Goal: Find specific page/section

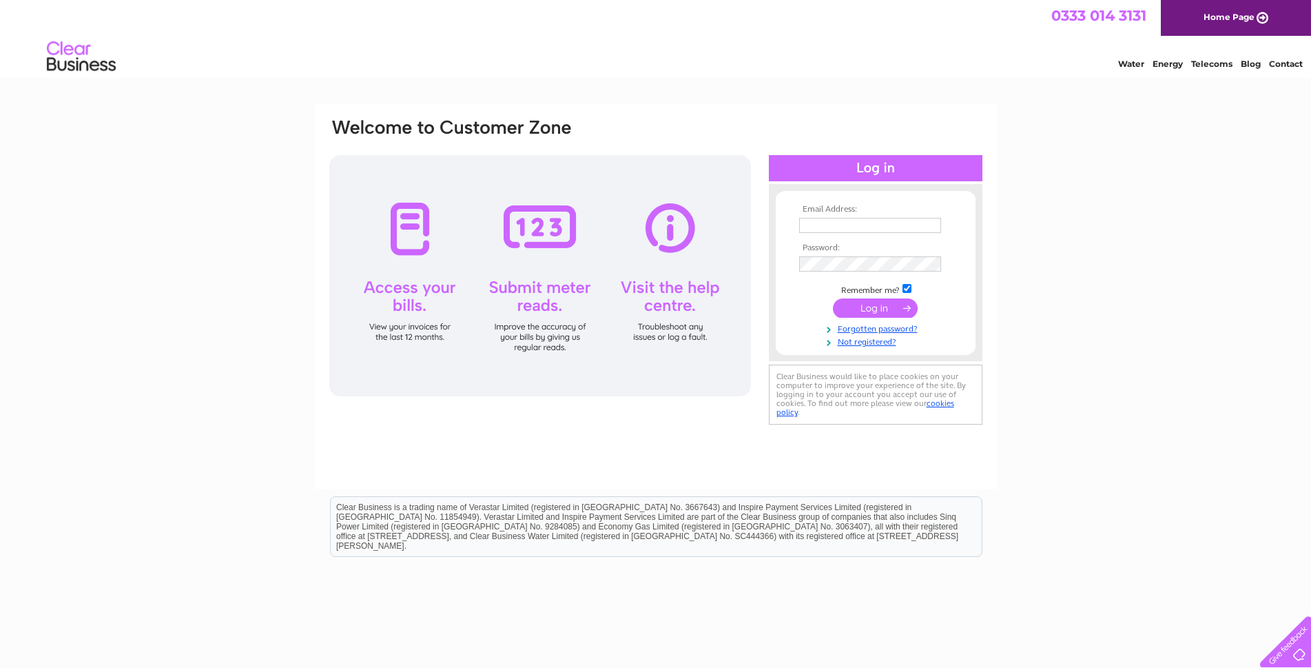
type input "alphatmc@hotmail.co.uk"
click at [883, 309] on input "submit" at bounding box center [875, 307] width 85 height 19
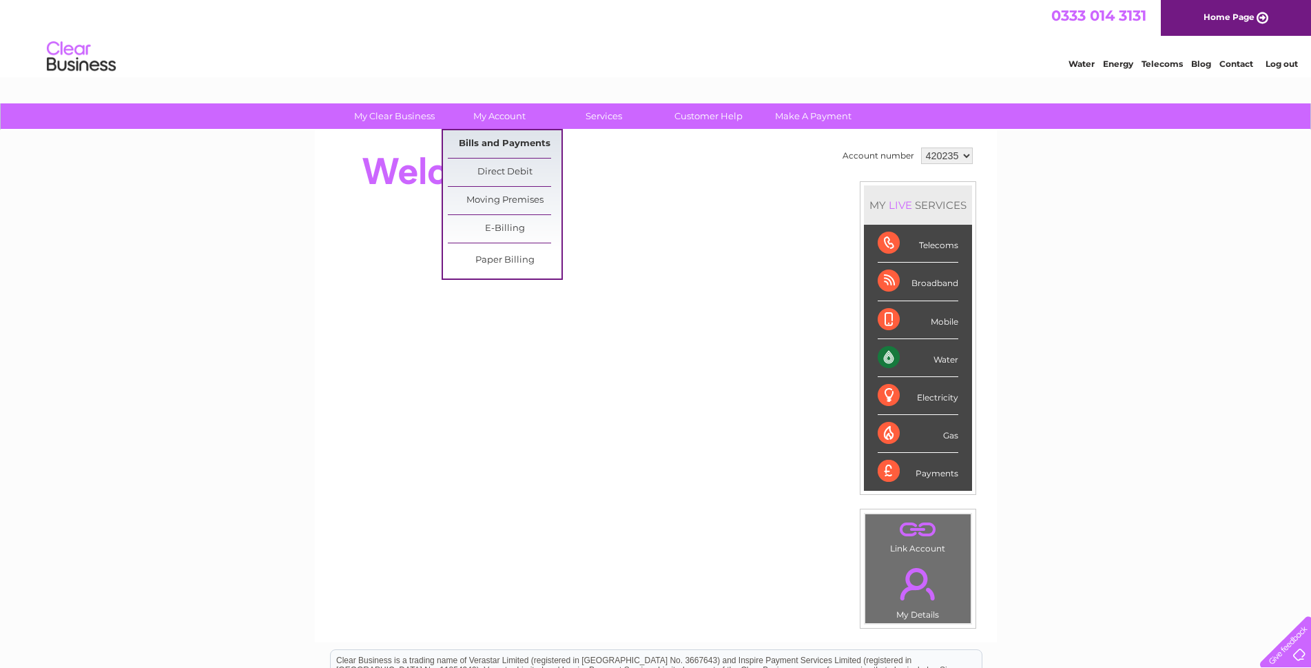
click at [510, 141] on link "Bills and Payments" at bounding box center [505, 144] width 114 height 28
click at [508, 141] on link "Bills and Payments" at bounding box center [505, 144] width 114 height 28
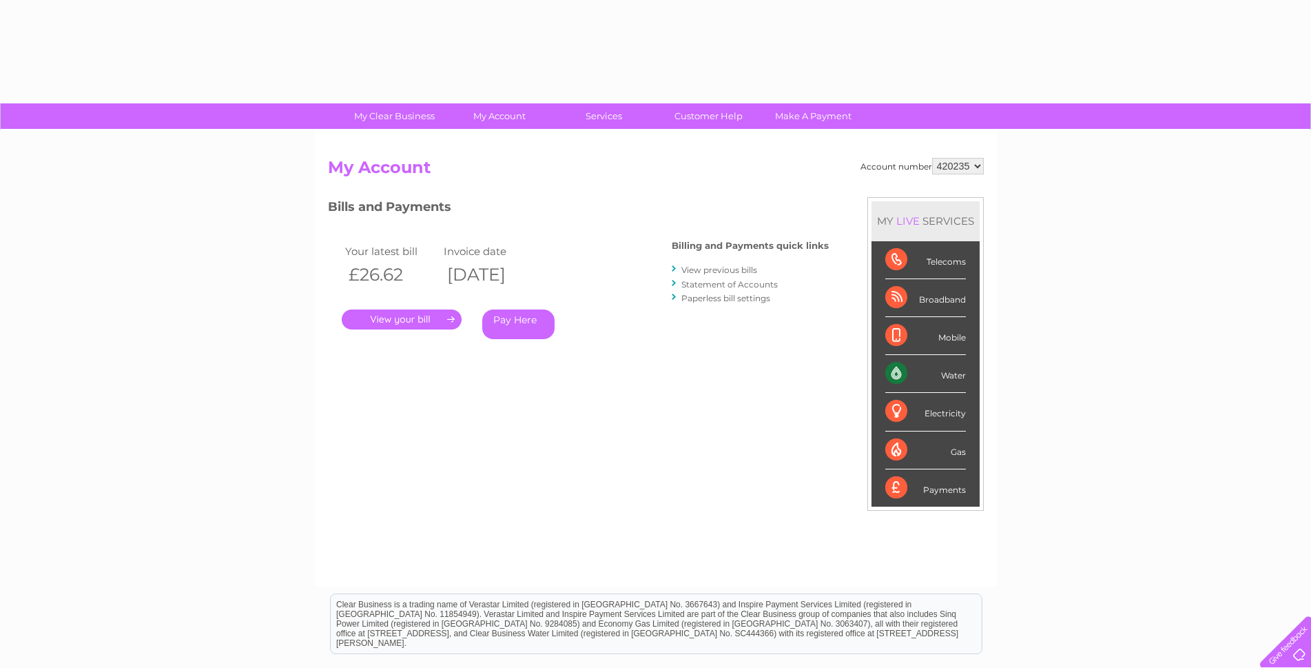
click at [389, 321] on link "." at bounding box center [402, 319] width 120 height 20
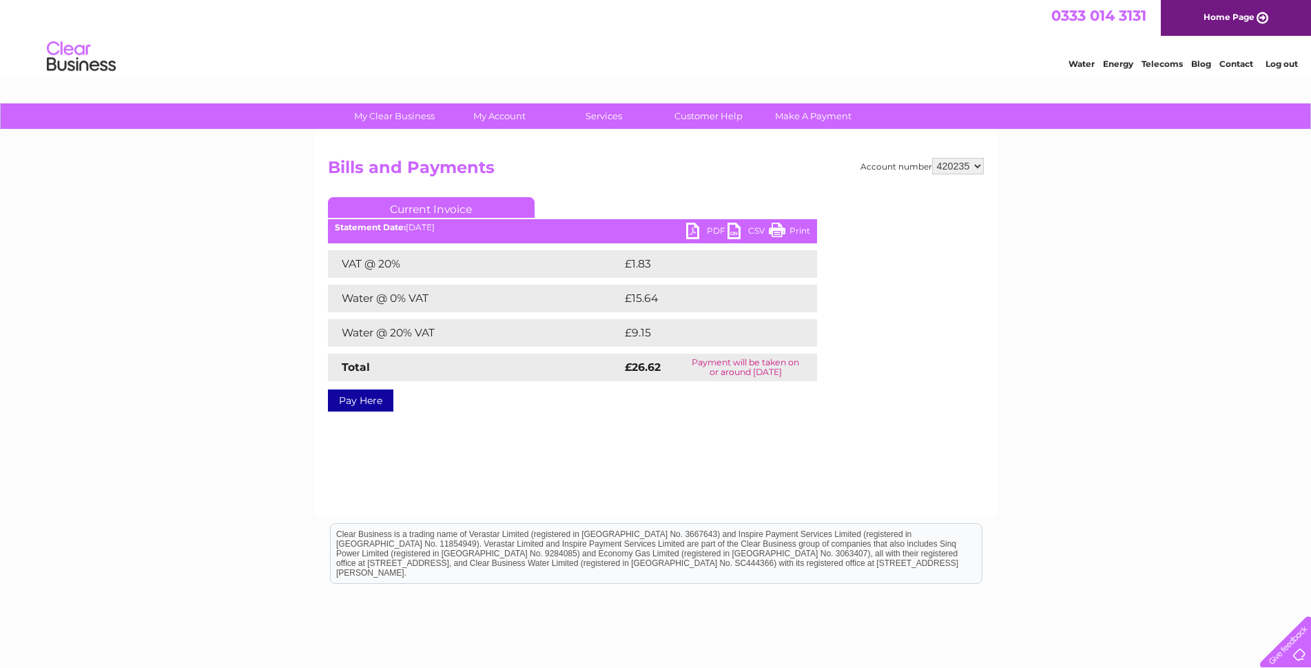
click at [791, 237] on link "Print" at bounding box center [789, 233] width 41 height 20
